Goal: Information Seeking & Learning: Learn about a topic

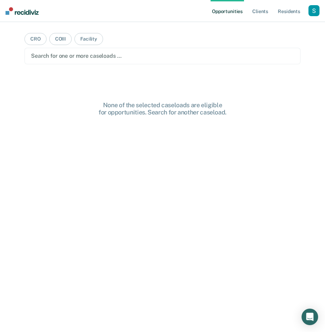
click at [315, 9] on div "button" at bounding box center [313, 10] width 11 height 11
click at [277, 28] on link "Profile" at bounding box center [285, 28] width 55 height 6
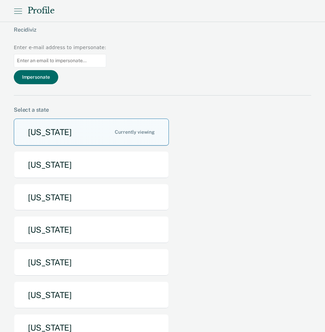
click at [79, 119] on button "[US_STATE]" at bounding box center [91, 132] width 155 height 27
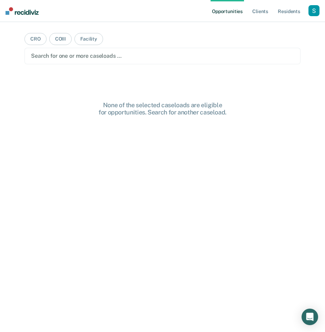
click at [56, 58] on div at bounding box center [162, 56] width 263 height 8
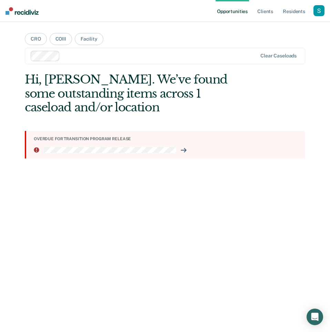
click at [74, 59] on div at bounding box center [160, 56] width 194 height 8
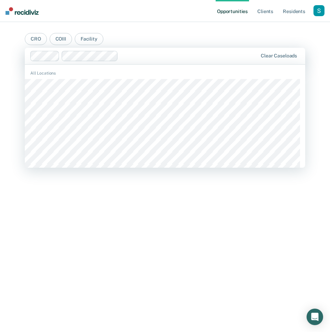
click at [136, 52] on div at bounding box center [189, 56] width 136 height 8
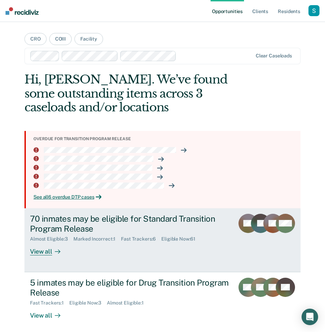
scroll to position [32, 0]
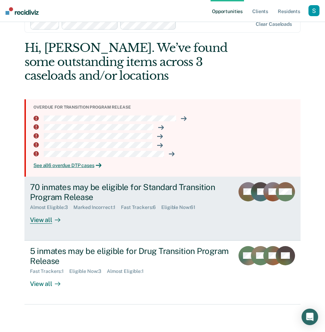
click at [182, 187] on div "70 inmates may be eligible for Standard Transition Program Release" at bounding box center [129, 192] width 199 height 20
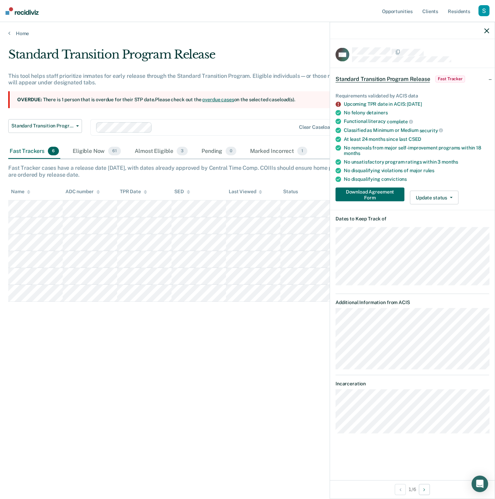
click at [298, 332] on div "Standard Transition Program Release This tool helps staff prioritize inmates fo…" at bounding box center [247, 247] width 478 height 400
click at [181, 58] on div "Standard Transition Program Release" at bounding box center [193, 57] width 371 height 20
copy div "Standard Transition Program Release"
